Goal: Transaction & Acquisition: Book appointment/travel/reservation

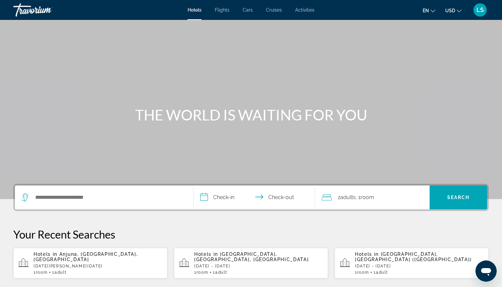
click at [300, 12] on span "Activities" at bounding box center [304, 9] width 19 height 5
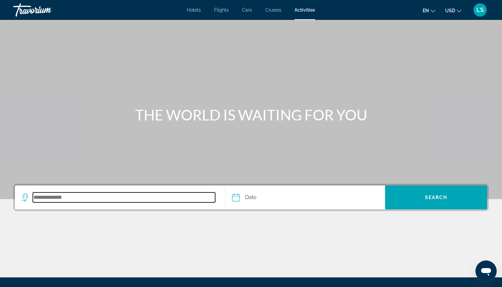
click at [135, 195] on input "Search destination" at bounding box center [124, 198] width 182 height 10
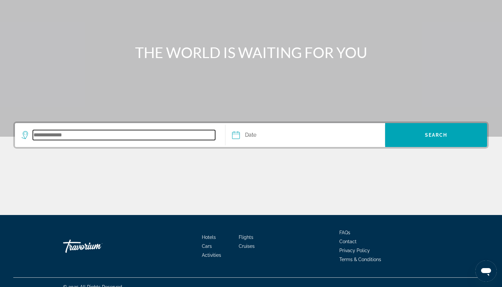
scroll to position [72, 0]
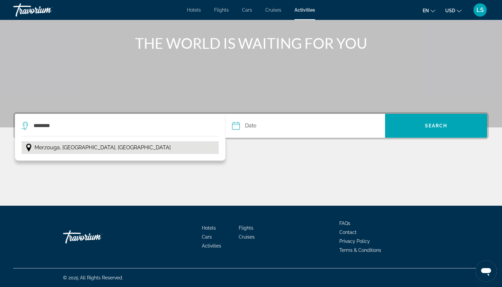
click at [136, 151] on button "Merzouga, [GEOGRAPHIC_DATA], [GEOGRAPHIC_DATA]" at bounding box center [120, 147] width 197 height 13
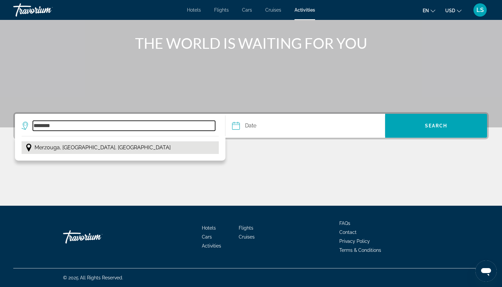
type input "**********"
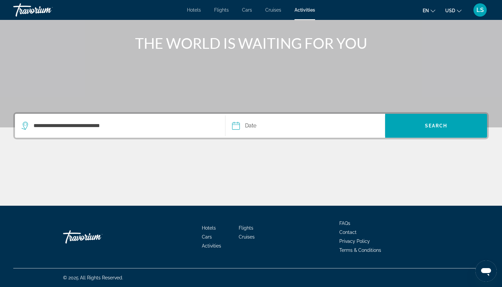
click at [291, 122] on input "Date" at bounding box center [269, 127] width 79 height 26
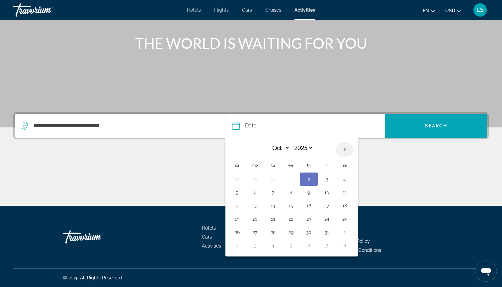
click at [346, 147] on th "Next month" at bounding box center [345, 149] width 18 height 15
select select "**"
click at [325, 192] on button "7" at bounding box center [326, 192] width 11 height 9
type input "**********"
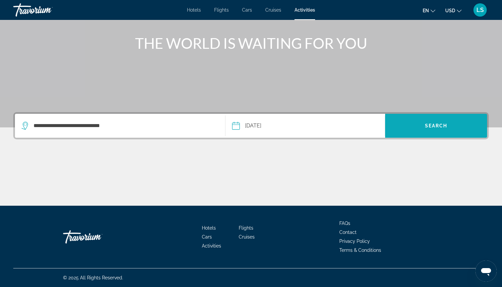
click at [413, 130] on span "Search" at bounding box center [436, 126] width 102 height 16
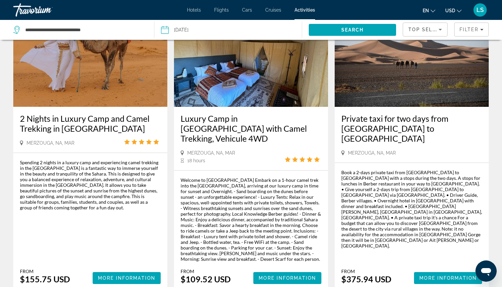
scroll to position [356, 0]
click at [288, 122] on h3 "Luxury Camp in [GEOGRAPHIC_DATA] with Camel Trekking, Vehicule 4WD" at bounding box center [251, 129] width 141 height 30
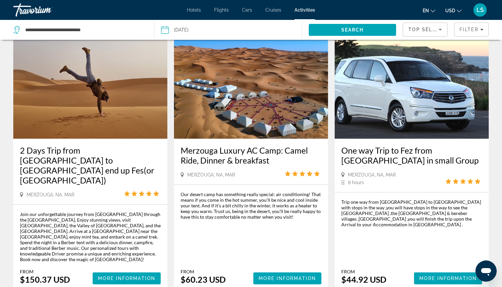
scroll to position [918, 0]
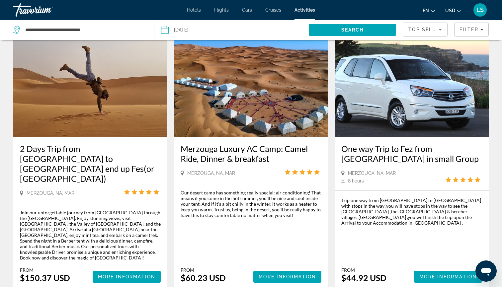
click at [260, 144] on h3 "Merzouga Luxury AC Camp: Camel Ride, Dinner & breakfast" at bounding box center [251, 154] width 141 height 20
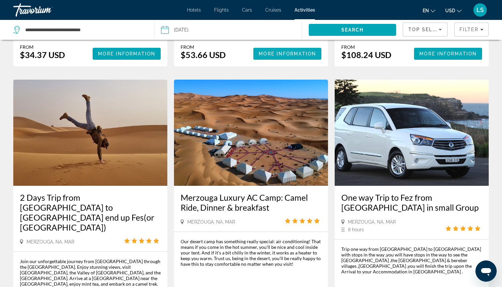
scroll to position [920, 0]
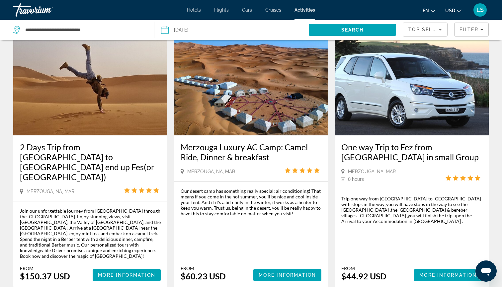
click at [279, 77] on img "Main content" at bounding box center [251, 82] width 154 height 106
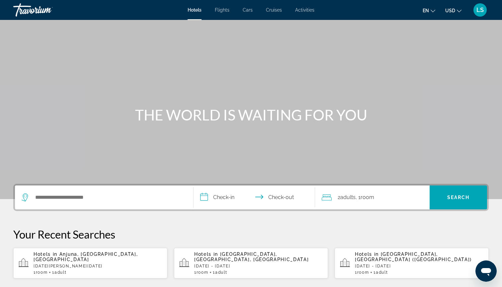
click at [314, 8] on span "Activities" at bounding box center [304, 9] width 19 height 5
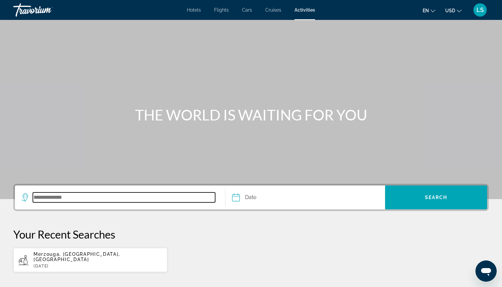
click at [157, 195] on input "Search destination" at bounding box center [124, 198] width 182 height 10
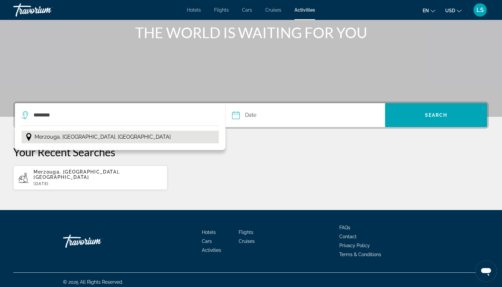
click at [118, 136] on span "Merzouga, [GEOGRAPHIC_DATA], [GEOGRAPHIC_DATA]" at bounding box center [103, 136] width 136 height 9
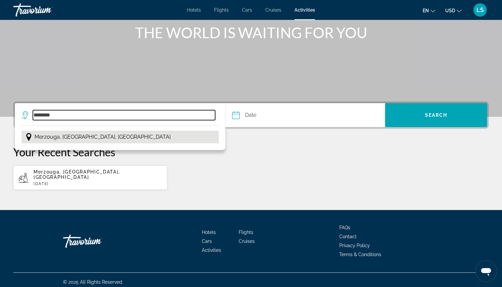
type input "**********"
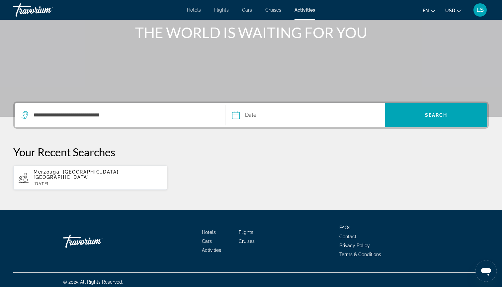
click at [273, 107] on input "Date" at bounding box center [269, 116] width 79 height 26
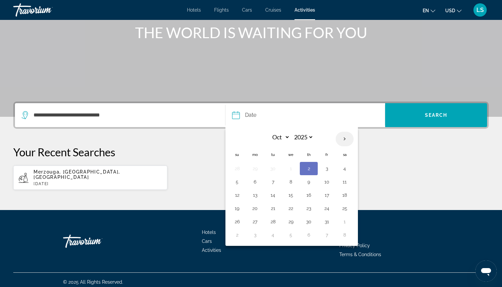
click at [346, 140] on th "Next month" at bounding box center [345, 139] width 18 height 15
select select "**"
click at [328, 181] on button "7" at bounding box center [326, 181] width 11 height 9
type input "**********"
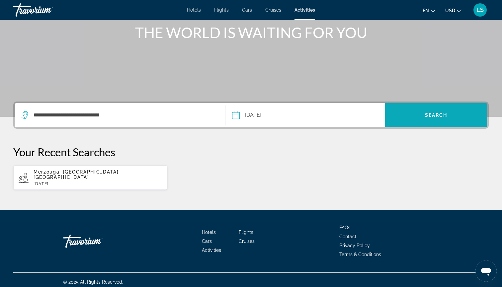
click at [405, 121] on span "Search" at bounding box center [436, 115] width 102 height 16
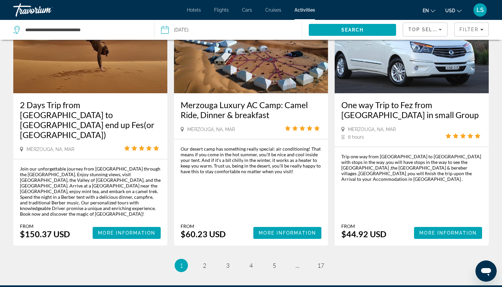
scroll to position [978, 0]
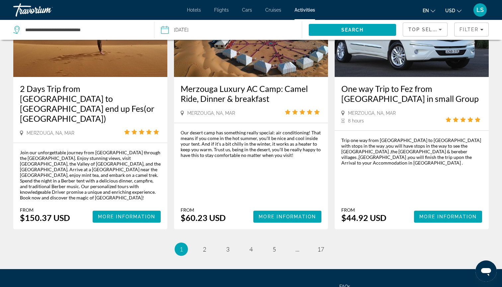
click at [278, 60] on img "Main content" at bounding box center [251, 24] width 154 height 106
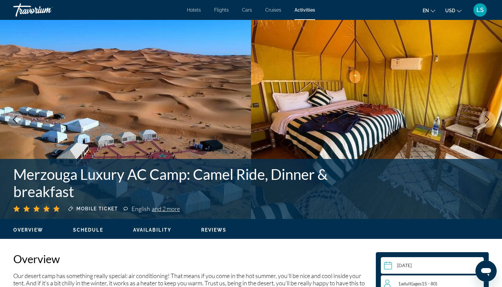
click at [484, 122] on icon "Next image" at bounding box center [487, 120] width 8 height 8
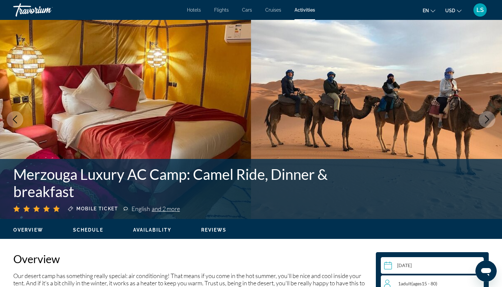
click at [484, 122] on icon "Next image" at bounding box center [487, 120] width 8 height 8
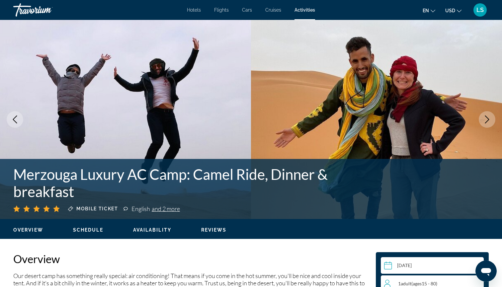
click at [484, 122] on icon "Next image" at bounding box center [487, 120] width 8 height 8
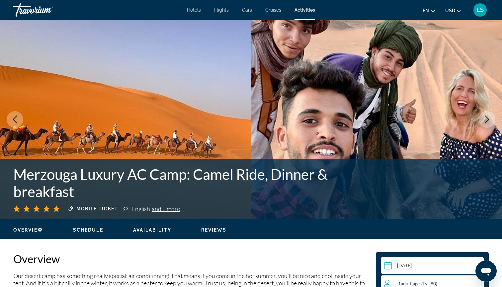
click at [484, 122] on icon "Next image" at bounding box center [487, 120] width 8 height 8
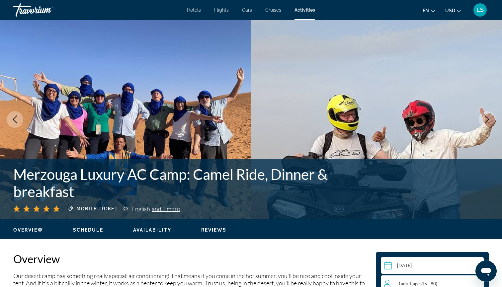
click at [484, 122] on icon "Next image" at bounding box center [487, 120] width 8 height 8
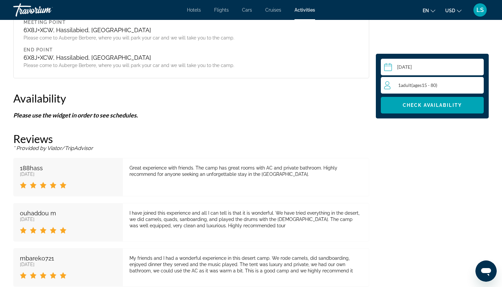
scroll to position [705, 0]
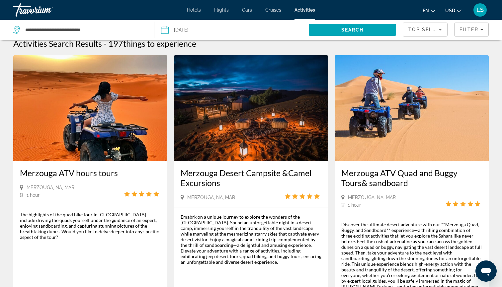
scroll to position [16, 0]
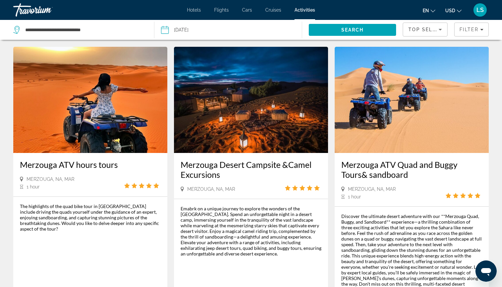
click at [218, 97] on img "Main content" at bounding box center [251, 100] width 154 height 106
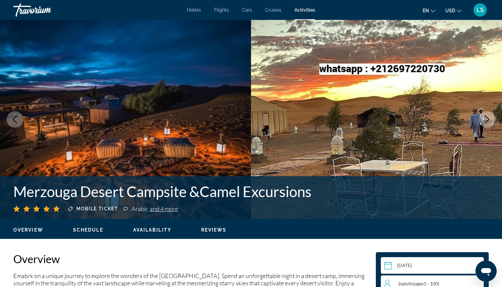
click at [489, 121] on icon "Next image" at bounding box center [487, 120] width 8 height 8
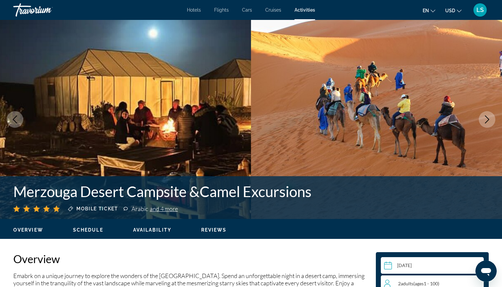
click at [489, 120] on icon "Next image" at bounding box center [487, 120] width 8 height 8
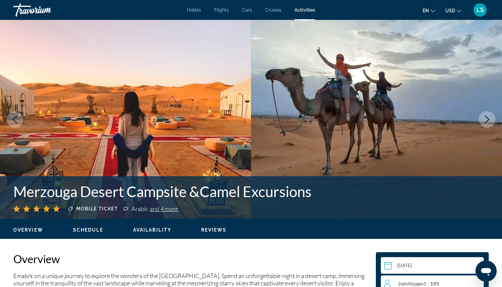
click at [489, 120] on icon "Next image" at bounding box center [487, 120] width 8 height 8
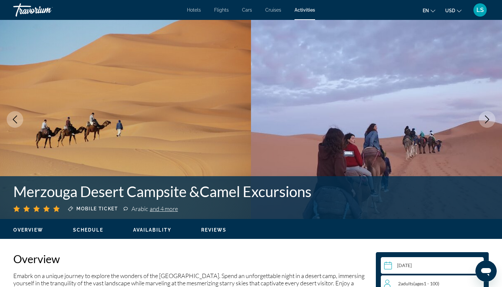
click at [489, 120] on icon "Next image" at bounding box center [487, 120] width 8 height 8
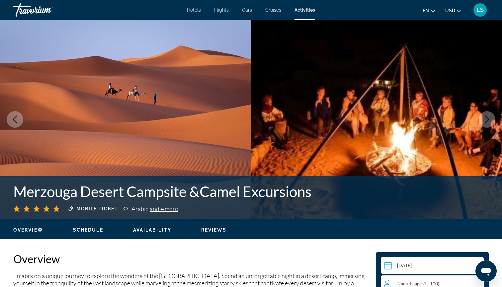
click at [489, 120] on icon "Next image" at bounding box center [487, 120] width 8 height 8
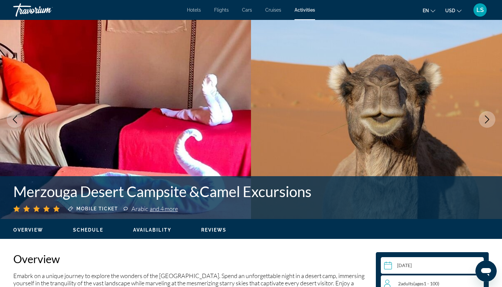
click at [489, 120] on icon "Next image" at bounding box center [487, 120] width 8 height 8
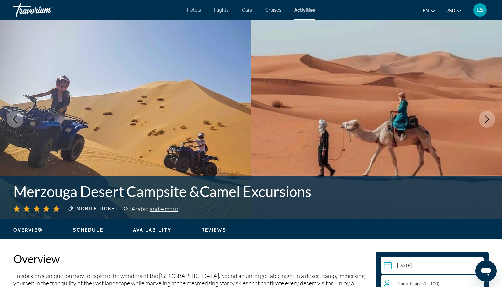
click at [489, 120] on icon "Next image" at bounding box center [487, 120] width 8 height 8
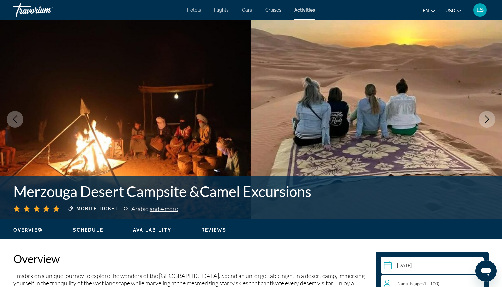
click at [489, 120] on icon "Next image" at bounding box center [487, 120] width 8 height 8
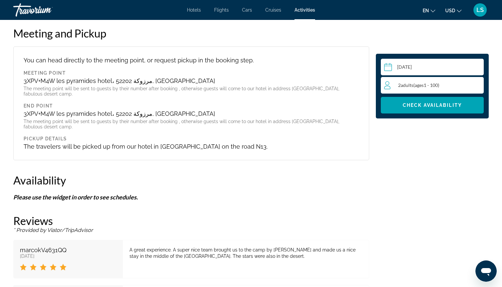
scroll to position [680, 0]
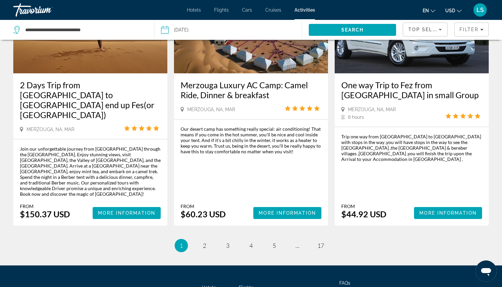
scroll to position [998, 0]
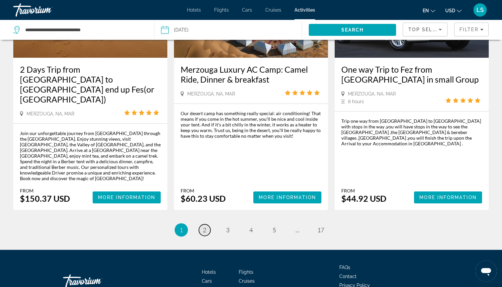
click at [207, 224] on link "page 2" at bounding box center [205, 230] width 12 height 12
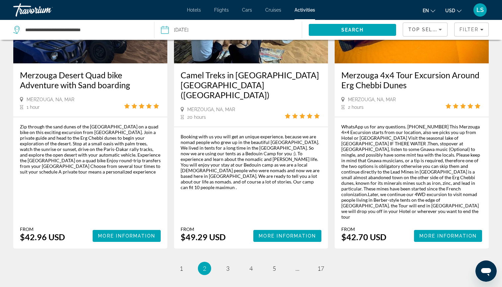
scroll to position [951, 0]
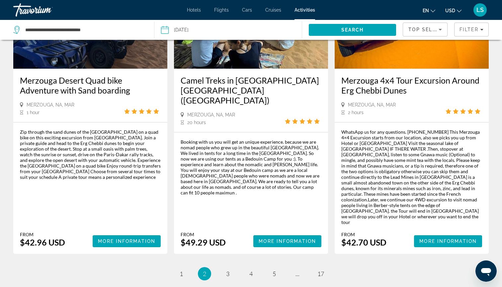
click at [372, 81] on h3 "Merzouga 4x4 Tour Excursion Around Erg Chebbi Dunes" at bounding box center [411, 85] width 141 height 20
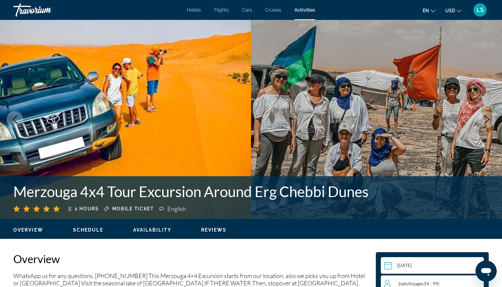
click at [486, 121] on icon "Next image" at bounding box center [487, 120] width 8 height 8
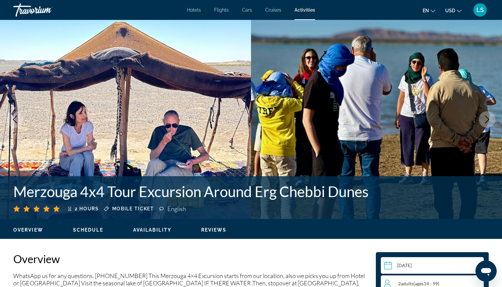
click at [486, 121] on icon "Next image" at bounding box center [487, 120] width 8 height 8
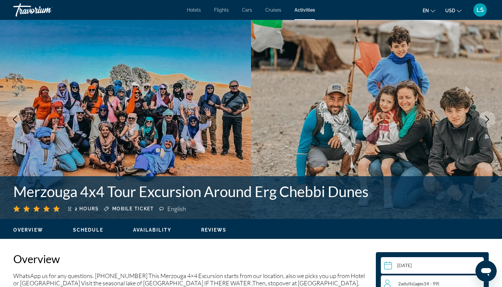
click at [486, 121] on icon "Next image" at bounding box center [487, 120] width 8 height 8
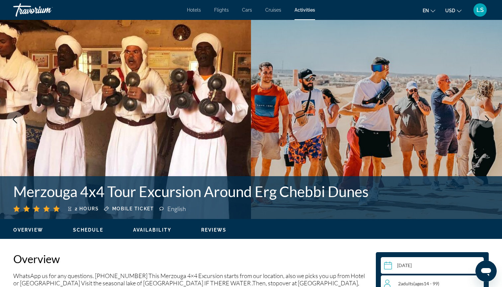
click at [486, 121] on icon "Next image" at bounding box center [487, 120] width 8 height 8
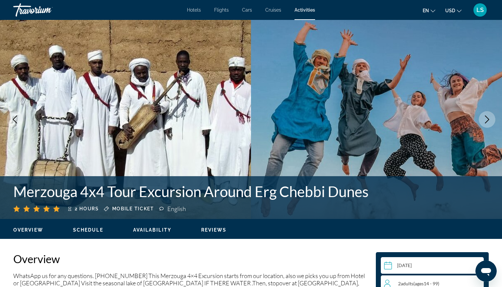
click at [486, 121] on icon "Next image" at bounding box center [487, 120] width 8 height 8
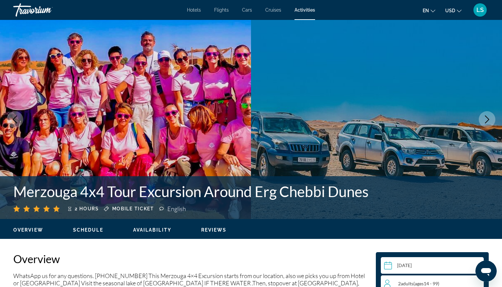
click at [486, 121] on icon "Next image" at bounding box center [487, 120] width 8 height 8
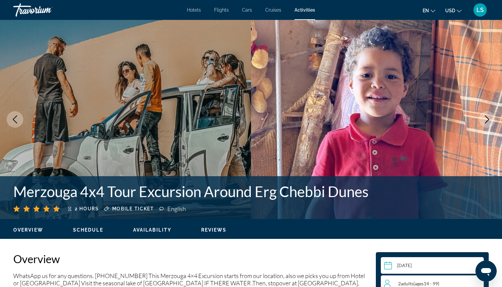
click at [486, 121] on icon "Next image" at bounding box center [487, 120] width 8 height 8
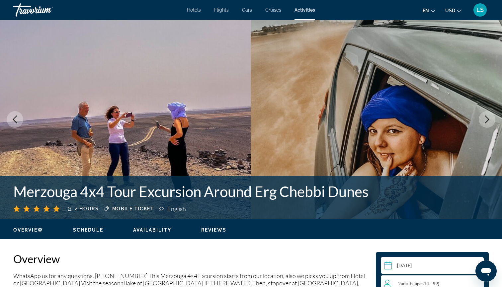
click at [486, 121] on icon "Next image" at bounding box center [487, 120] width 8 height 8
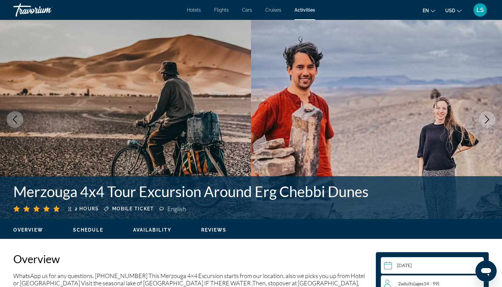
click at [486, 121] on icon "Next image" at bounding box center [487, 120] width 8 height 8
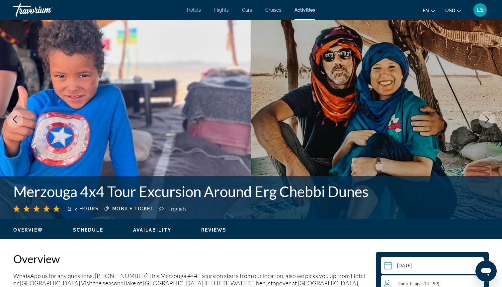
click at [486, 121] on icon "Next image" at bounding box center [487, 120] width 8 height 8
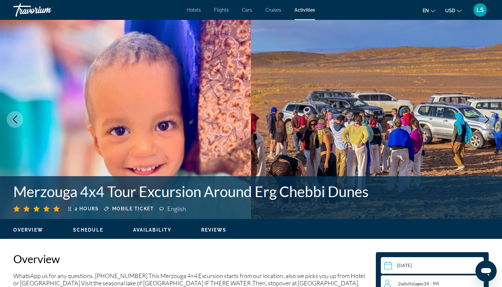
click at [486, 120] on icon "Next image" at bounding box center [487, 120] width 8 height 8
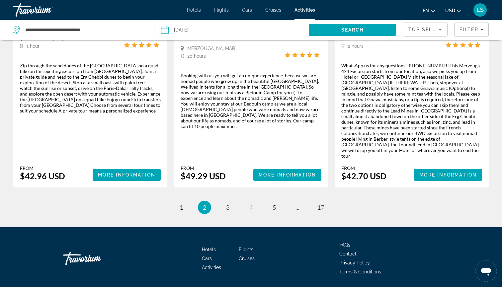
scroll to position [1017, 0]
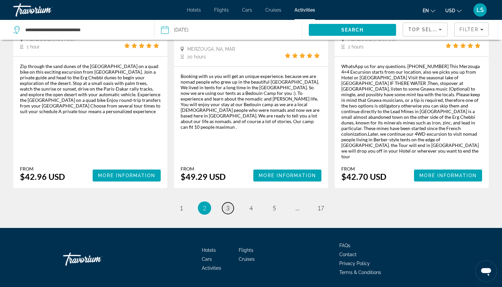
click at [226, 205] on span "3" at bounding box center [227, 208] width 3 height 7
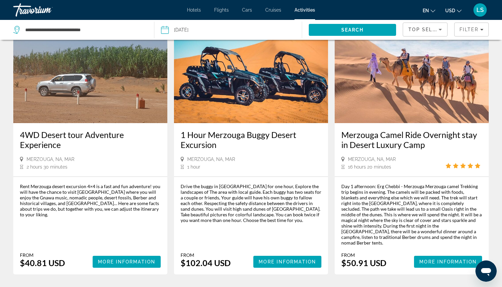
scroll to position [43, 0]
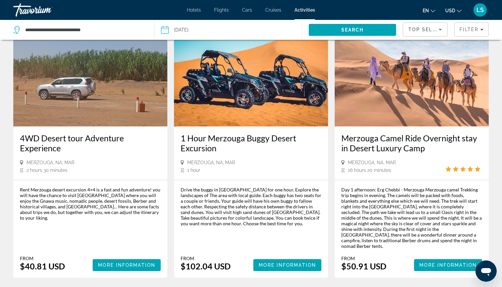
click at [367, 140] on h3 "Merzouga Camel Ride Overnight stay in Desert Luxury Camp" at bounding box center [411, 143] width 141 height 20
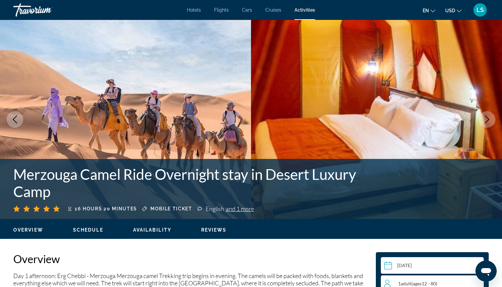
click at [491, 122] on icon "Next image" at bounding box center [487, 120] width 8 height 8
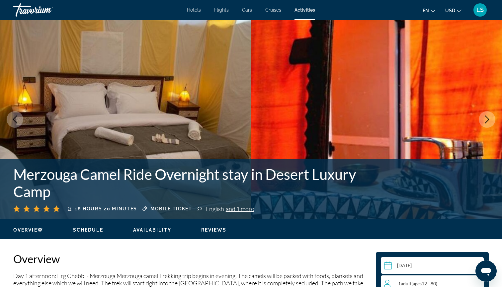
click at [490, 121] on icon "Next image" at bounding box center [487, 120] width 8 height 8
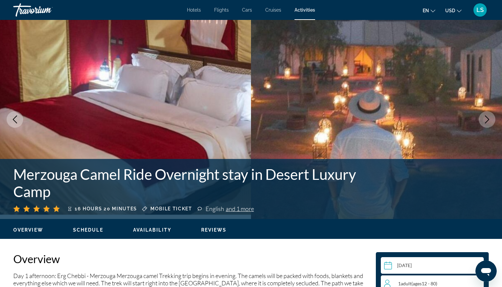
click at [490, 121] on icon "Next image" at bounding box center [487, 120] width 8 height 8
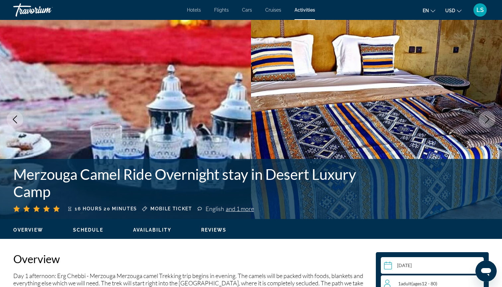
click at [490, 121] on icon "Next image" at bounding box center [487, 120] width 8 height 8
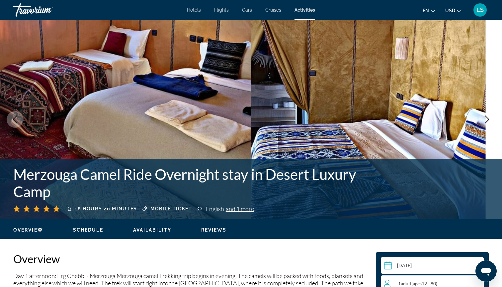
click at [490, 121] on icon "Next image" at bounding box center [487, 120] width 8 height 8
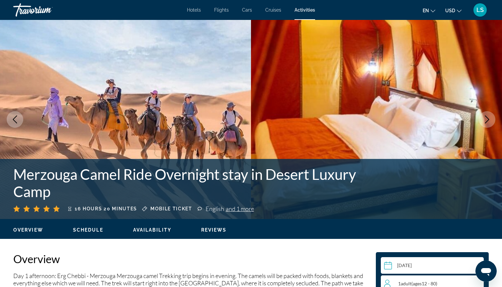
click at [490, 121] on icon "Next image" at bounding box center [487, 120] width 8 height 8
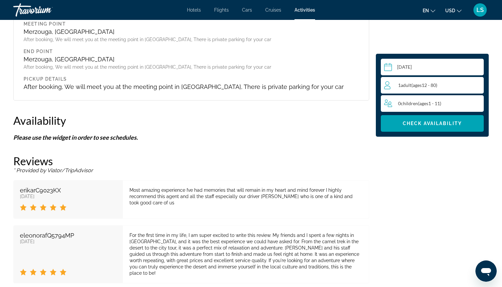
scroll to position [883, 0]
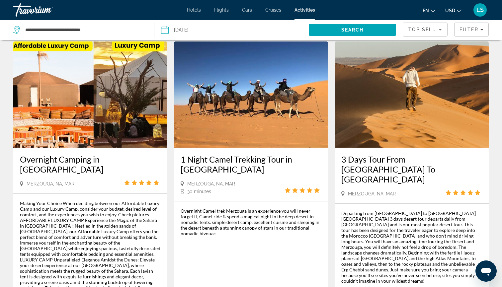
scroll to position [547, 0]
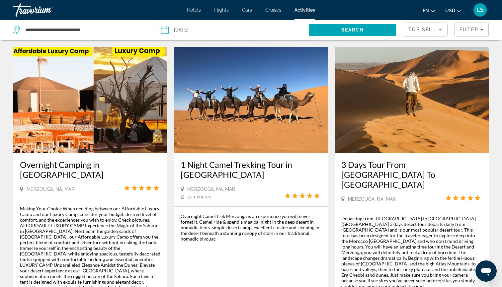
click at [389, 102] on img "Main content" at bounding box center [412, 100] width 154 height 106
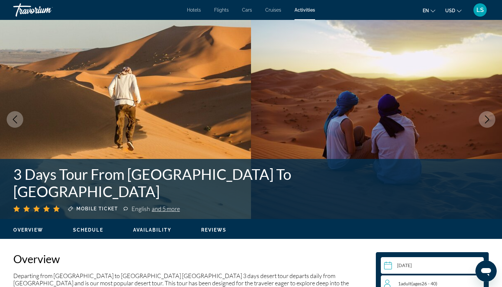
click at [487, 117] on icon "Next image" at bounding box center [487, 120] width 8 height 8
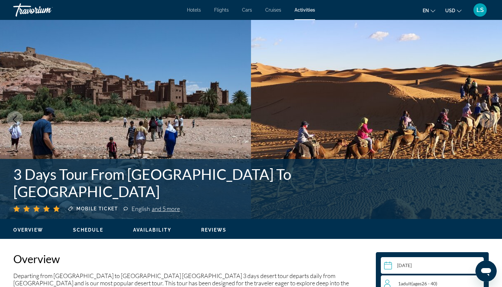
click at [487, 117] on icon "Next image" at bounding box center [487, 120] width 8 height 8
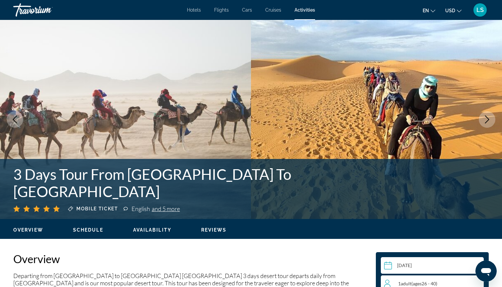
click at [487, 117] on icon "Next image" at bounding box center [487, 120] width 8 height 8
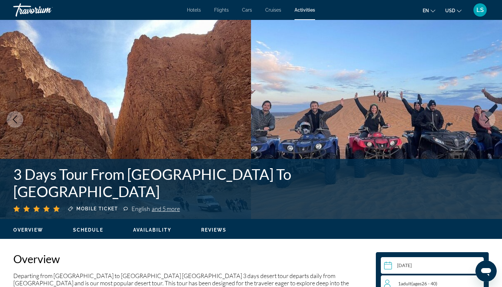
click at [486, 121] on icon "Next image" at bounding box center [487, 120] width 8 height 8
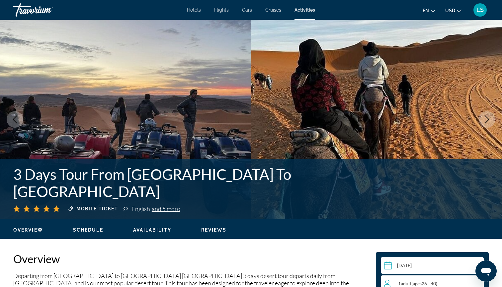
click at [486, 121] on icon "Next image" at bounding box center [487, 120] width 8 height 8
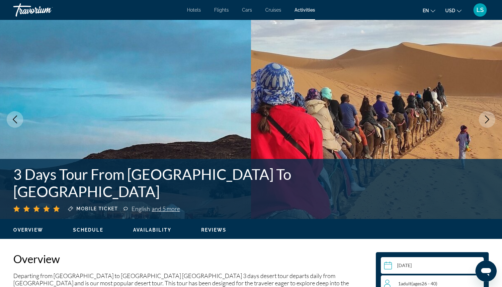
click at [486, 121] on icon "Next image" at bounding box center [487, 120] width 8 height 8
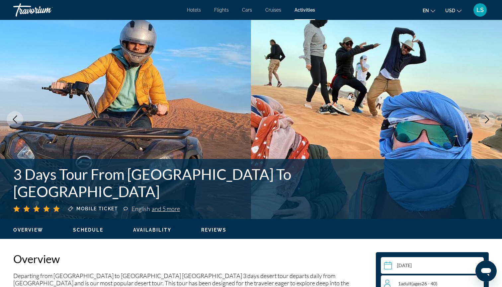
click at [486, 121] on icon "Next image" at bounding box center [487, 120] width 8 height 8
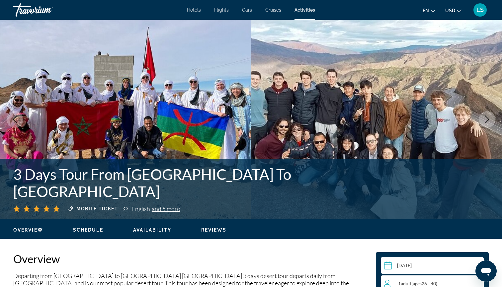
click at [486, 121] on icon "Next image" at bounding box center [487, 120] width 8 height 8
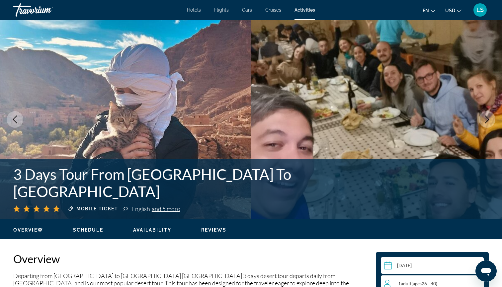
click at [486, 121] on icon "Next image" at bounding box center [487, 120] width 8 height 8
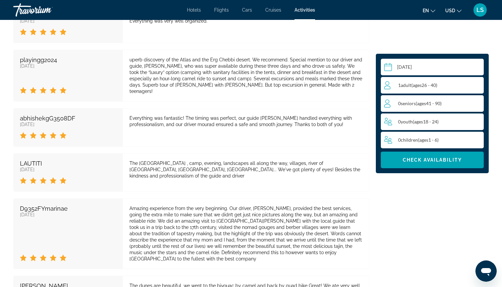
scroll to position [1092, 0]
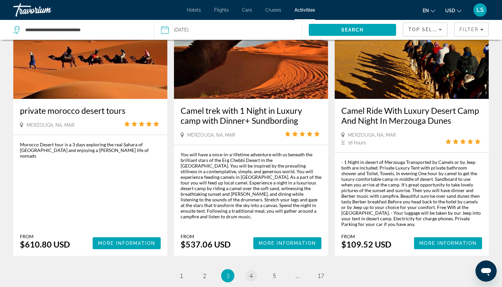
scroll to position [891, 0]
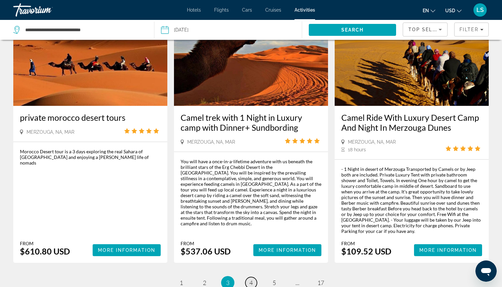
click at [250, 279] on span "4" at bounding box center [250, 282] width 3 height 7
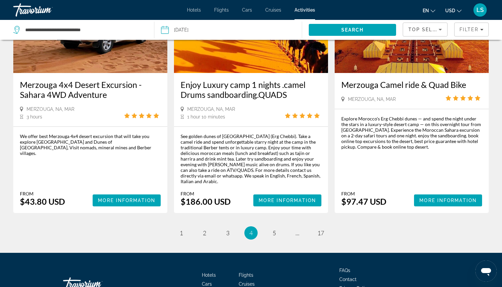
scroll to position [958, 0]
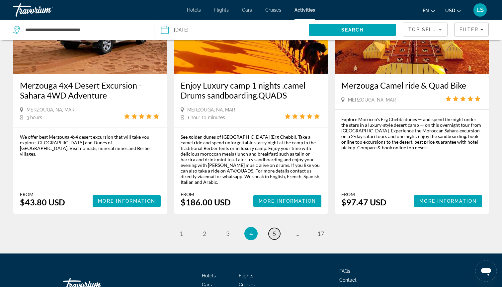
click at [273, 230] on span "5" at bounding box center [274, 233] width 3 height 7
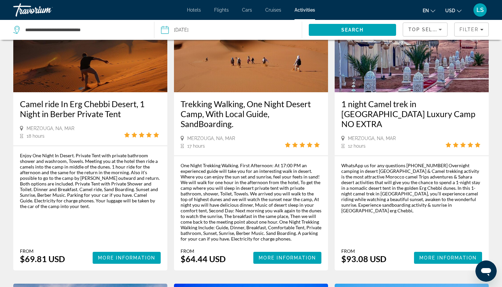
scroll to position [355, 0]
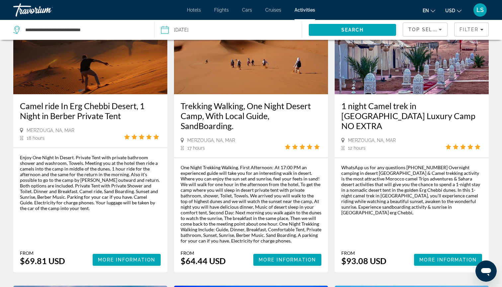
click at [245, 101] on h3 "Trekking Walking, One Night Desert Camp, With Local Guide, SandBoarding." at bounding box center [251, 116] width 141 height 30
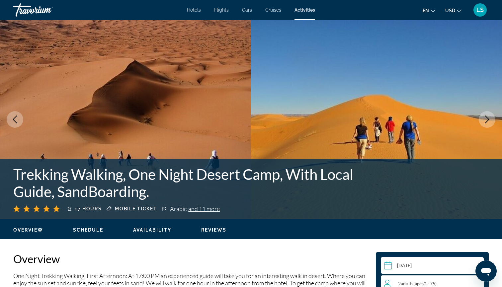
click at [492, 120] on button "Next image" at bounding box center [487, 119] width 17 height 17
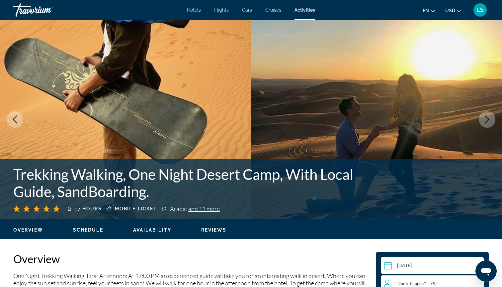
click at [491, 121] on button "Next image" at bounding box center [487, 119] width 17 height 17
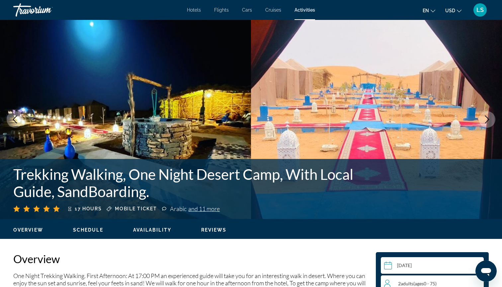
click at [491, 120] on button "Next image" at bounding box center [487, 119] width 17 height 17
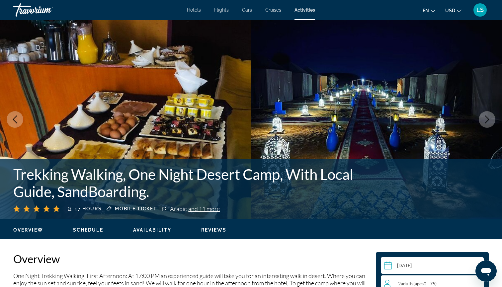
click at [491, 120] on button "Next image" at bounding box center [487, 119] width 17 height 17
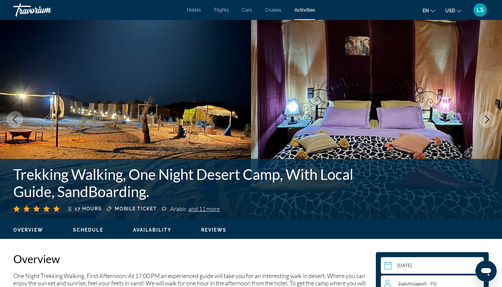
click at [491, 120] on icon "Next image" at bounding box center [487, 120] width 8 height 8
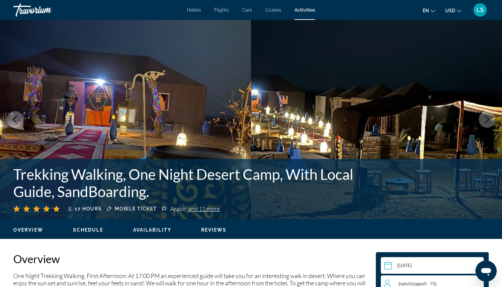
click at [491, 120] on icon "Next image" at bounding box center [487, 120] width 8 height 8
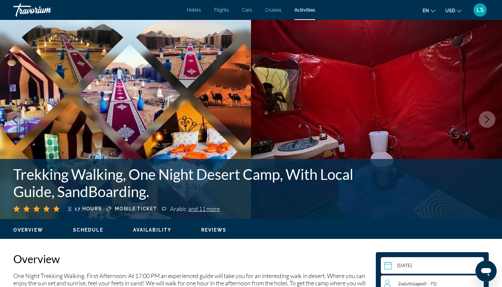
click at [491, 120] on icon "Next image" at bounding box center [487, 120] width 8 height 8
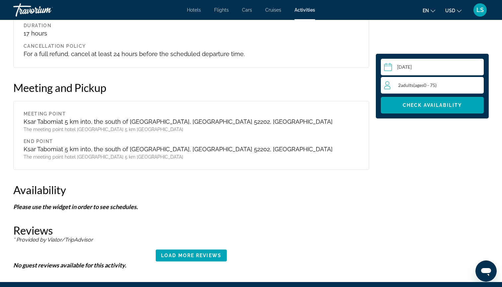
scroll to position [1452, 0]
